Goal: Use online tool/utility: Utilize a website feature to perform a specific function

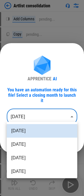
click at [39, 111] on body "Artlist consolidation Add Columns pending... Copy pending... Paste Values pendi…" at bounding box center [42, 98] width 84 height 196
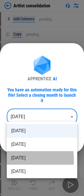
click at [18, 159] on li "Jun 2025" at bounding box center [42, 158] width 71 height 14
type input "********"
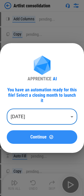
click at [32, 136] on span "Continue" at bounding box center [38, 137] width 16 height 5
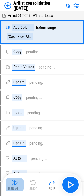
click at [14, 186] on img "button" at bounding box center [14, 182] width 7 height 7
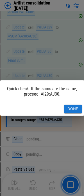
scroll to position [882, 0]
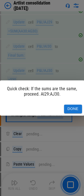
click at [80, 106] on button "Done" at bounding box center [73, 109] width 18 height 9
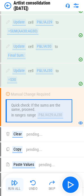
click at [14, 190] on div "Run All" at bounding box center [14, 188] width 13 height 3
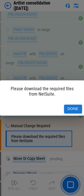
scroll to position [1278, 0]
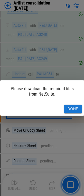
click at [76, 111] on button "Done" at bounding box center [73, 109] width 18 height 9
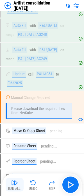
click at [7, 187] on button "Run All" at bounding box center [15, 185] width 18 height 14
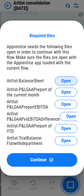
click at [70, 79] on span "Open" at bounding box center [67, 81] width 10 height 5
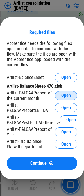
click at [69, 93] on span "Open" at bounding box center [67, 95] width 10 height 5
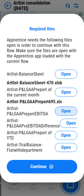
click at [60, 107] on button "Open" at bounding box center [66, 111] width 23 height 9
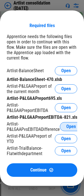
click at [64, 131] on button "Open" at bounding box center [71, 126] width 23 height 9
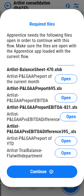
scroll to position [17, 0]
click at [63, 139] on span "Open" at bounding box center [67, 141] width 10 height 5
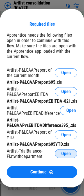
scroll to position [23, 0]
click at [62, 152] on span "Open" at bounding box center [67, 153] width 10 height 5
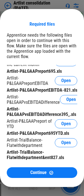
scroll to position [34, 0]
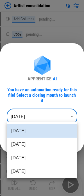
click at [21, 114] on body "Artlist consolidation Add Columns pending... Copy pending... Paste Values pendi…" at bounding box center [42, 98] width 84 height 196
click at [20, 162] on li "Jun 2025" at bounding box center [42, 158] width 71 height 14
type input "********"
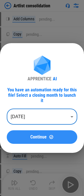
click at [25, 135] on div "Continue" at bounding box center [42, 137] width 57 height 5
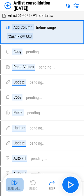
click at [14, 191] on button "Run All" at bounding box center [15, 185] width 18 height 14
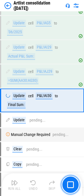
scroll to position [835, 0]
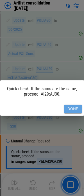
click at [81, 107] on button "Done" at bounding box center [73, 109] width 18 height 9
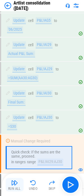
click at [14, 185] on img "button" at bounding box center [14, 182] width 7 height 7
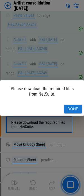
scroll to position [1278, 0]
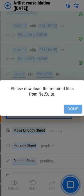
click at [68, 108] on button "Done" at bounding box center [73, 109] width 18 height 9
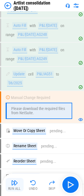
click at [12, 190] on div "Run All" at bounding box center [14, 188] width 13 height 3
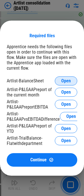
click at [69, 76] on button "Open" at bounding box center [66, 80] width 23 height 9
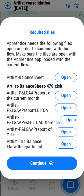
click at [66, 99] on div "Artlist-BalanceSheet Open Artlist-BalanceSheet-470.xlsb Artlist-P&LGAAPreport o…" at bounding box center [42, 112] width 71 height 78
click at [65, 96] on span "Open" at bounding box center [67, 95] width 10 height 5
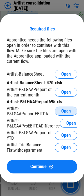
click at [60, 107] on button "Open" at bounding box center [66, 111] width 23 height 9
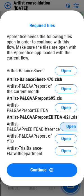
click at [67, 129] on span "Open" at bounding box center [72, 126] width 10 height 5
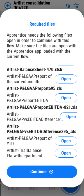
scroll to position [17, 0]
click at [62, 140] on span "Open" at bounding box center [67, 141] width 10 height 5
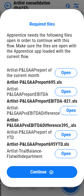
scroll to position [23, 0]
click at [62, 151] on span "Open" at bounding box center [67, 153] width 10 height 5
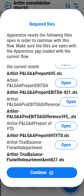
scroll to position [34, 0]
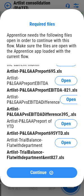
click at [35, 173] on span "Continue" at bounding box center [38, 172] width 16 height 5
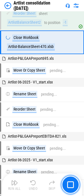
scroll to position [1420, 0]
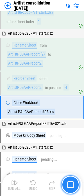
click at [73, 189] on button "button" at bounding box center [71, 185] width 18 height 18
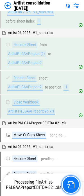
click at [73, 189] on button "button" at bounding box center [71, 185] width 18 height 18
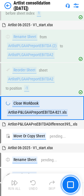
scroll to position [1715, 0]
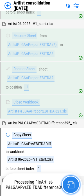
click at [72, 187] on img "button" at bounding box center [70, 184] width 7 height 7
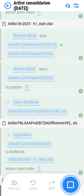
click at [72, 187] on img "button" at bounding box center [70, 184] width 7 height 7
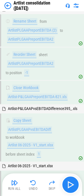
scroll to position [1733, 0]
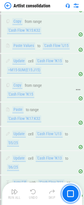
scroll to position [56, 0]
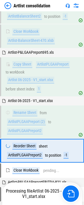
scroll to position [1530, 0]
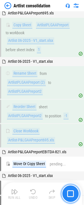
click at [73, 197] on button "button" at bounding box center [71, 193] width 18 height 18
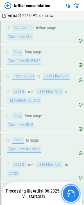
click at [72, 195] on img "button" at bounding box center [70, 193] width 7 height 7
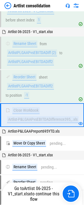
scroll to position [1867, 0]
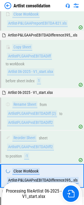
scroll to position [1867, 0]
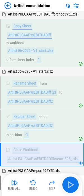
scroll to position [1932, 0]
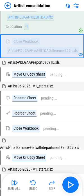
click at [5, 4] on img at bounding box center [8, 5] width 7 height 7
